Goal: Transaction & Acquisition: Obtain resource

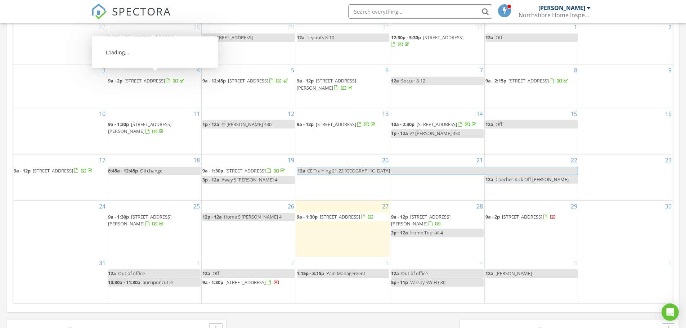
scroll to position [360, 0]
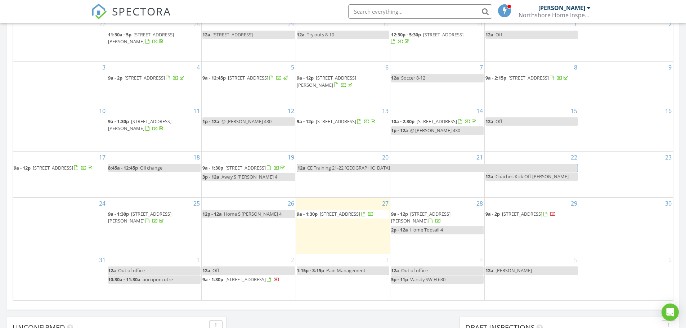
drag, startPoint x: 282, startPoint y: 214, endPoint x: 337, endPoint y: 216, distance: 54.7
click at [337, 216] on span "[STREET_ADDRESS]" at bounding box center [340, 214] width 40 height 6
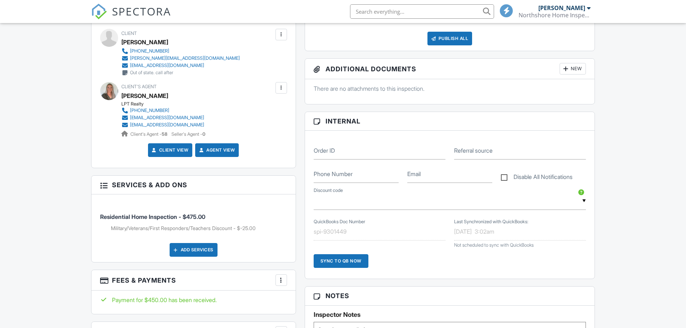
scroll to position [324, 0]
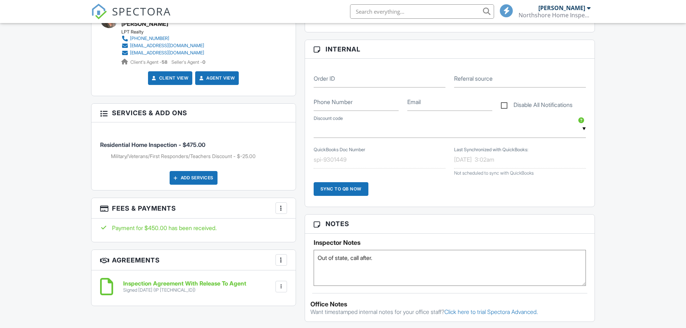
click at [279, 204] on div at bounding box center [280, 207] width 7 height 7
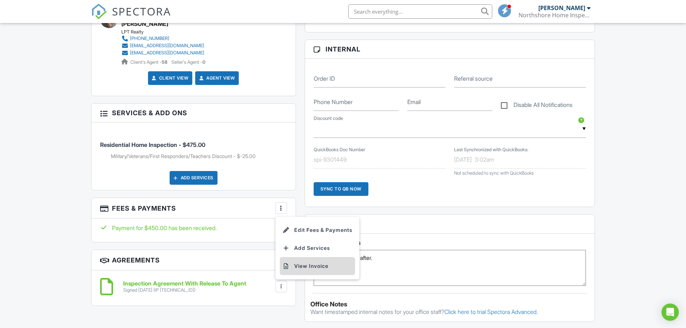
click at [311, 261] on li "View Invoice" at bounding box center [317, 266] width 75 height 18
click at [282, 283] on div at bounding box center [280, 286] width 7 height 7
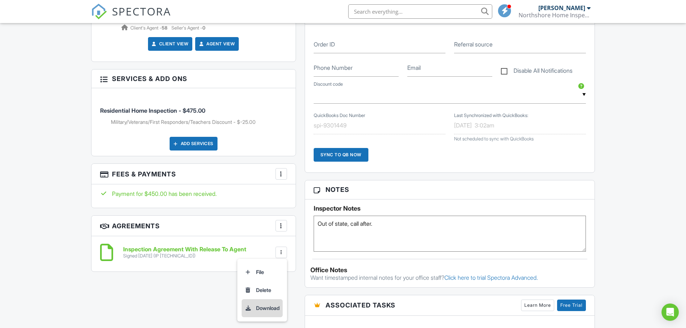
scroll to position [396, 0]
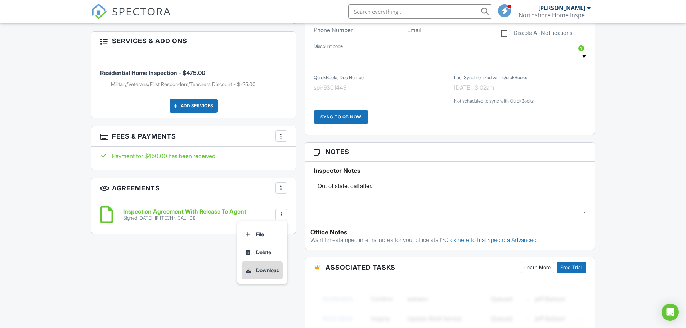
click at [265, 266] on li "Download" at bounding box center [261, 270] width 41 height 18
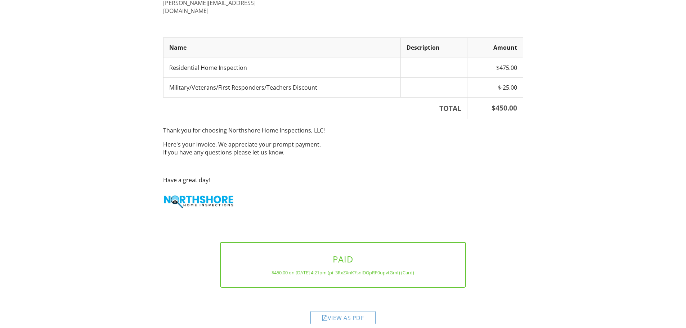
scroll to position [105, 0]
click at [366, 311] on div "View as PDF" at bounding box center [342, 317] width 65 height 13
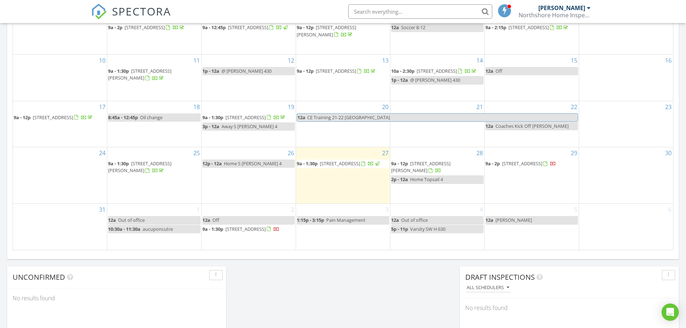
scroll to position [432, 0]
